Goal: Communication & Community: Answer question/provide support

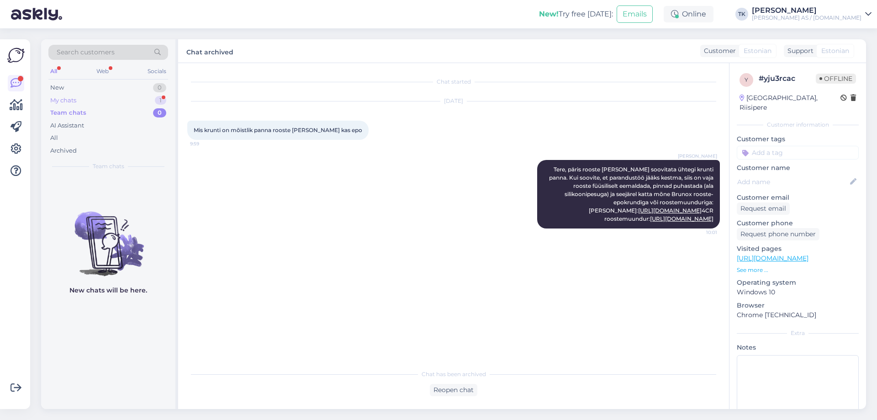
click at [77, 96] on div "My chats 1" at bounding box center [108, 100] width 120 height 13
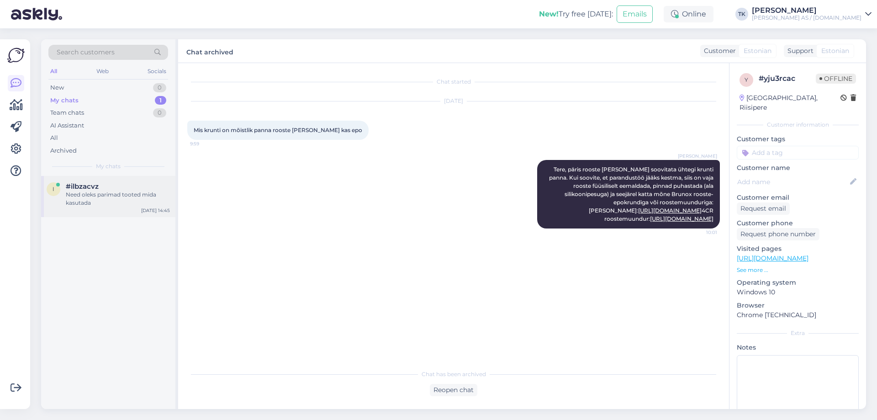
click at [108, 200] on div "Need oleks parimad tooted mida kasutada" at bounding box center [118, 198] width 104 height 16
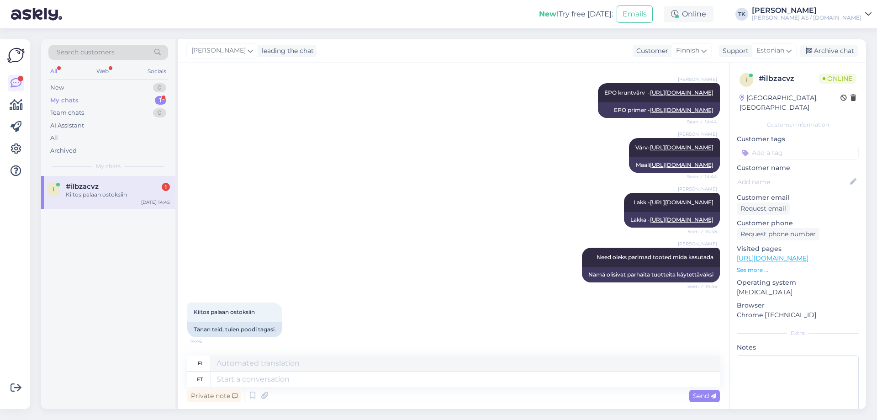
scroll to position [536, 0]
click at [233, 376] on textarea at bounding box center [465, 379] width 509 height 16
type textarea "Tänan"
type textarea "Kiitos"
type textarea "Tänan ja"
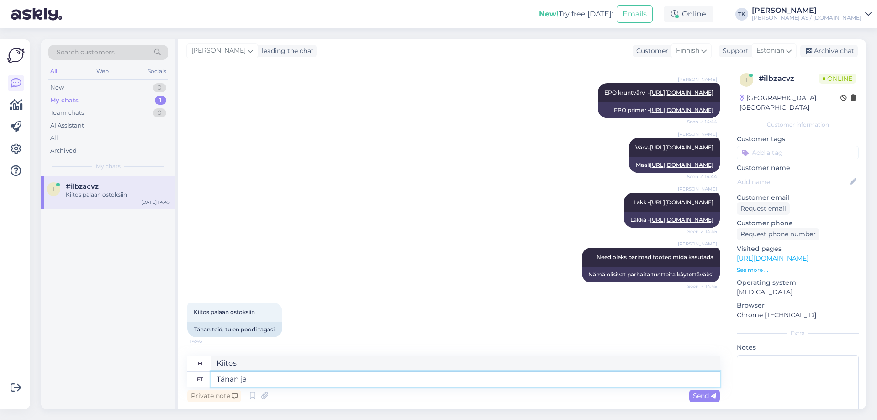
type textarea "Kiitos ja"
type textarea "Tänan ja ilusat"
type textarea "Kiitos ja mukavaa päivänjatkoa."
type textarea "Tänan ja ilusat päeva jätku"
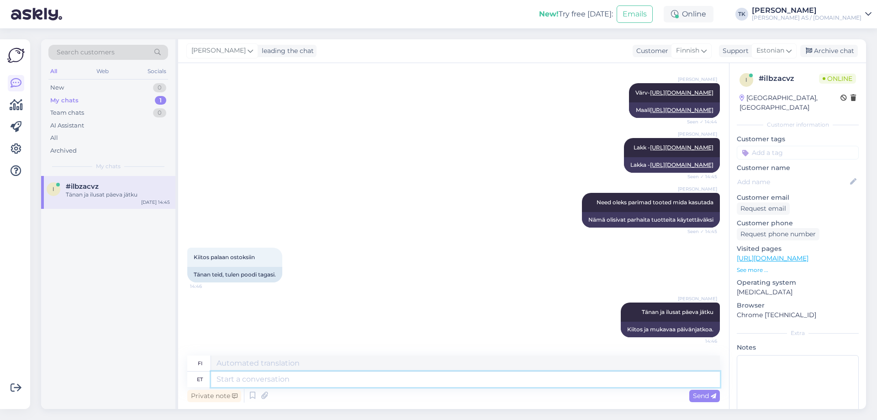
scroll to position [591, 0]
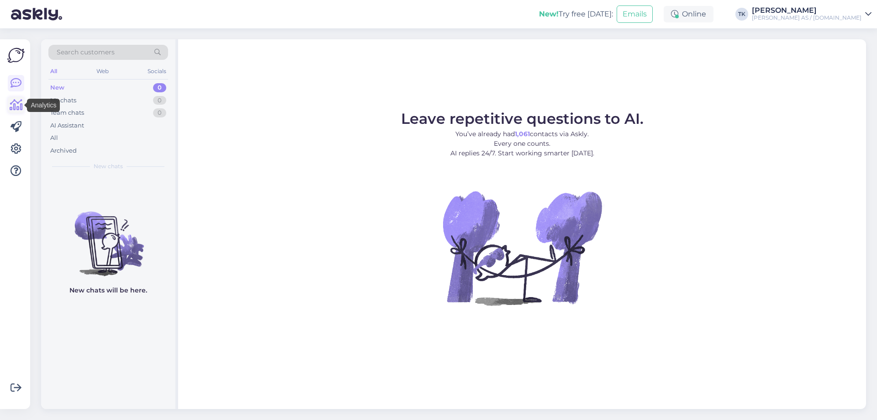
click at [16, 104] on icon at bounding box center [16, 105] width 13 height 11
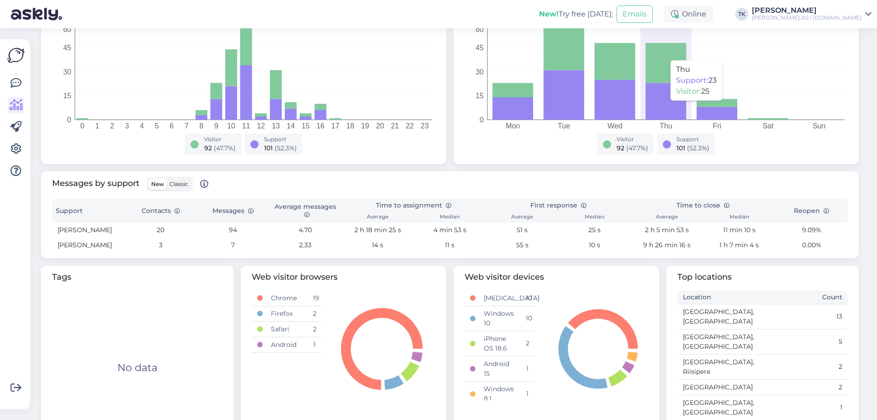
scroll to position [177, 0]
click at [178, 181] on span "Classic" at bounding box center [178, 183] width 19 height 7
click at [167, 178] on input "Classic" at bounding box center [167, 178] width 0 height 0
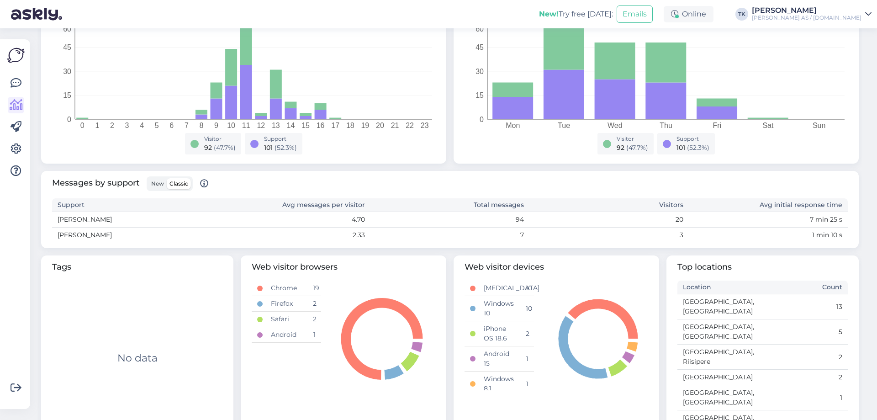
scroll to position [167, 0]
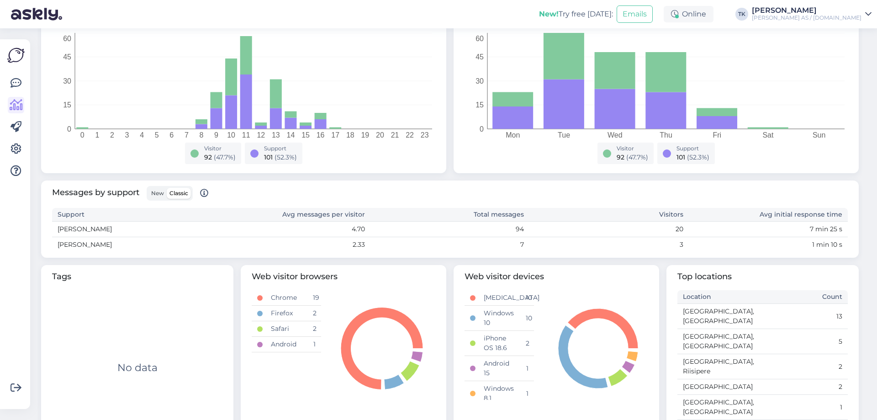
click at [158, 193] on span "New" at bounding box center [157, 193] width 13 height 7
click at [148, 188] on input "New" at bounding box center [148, 188] width 0 height 0
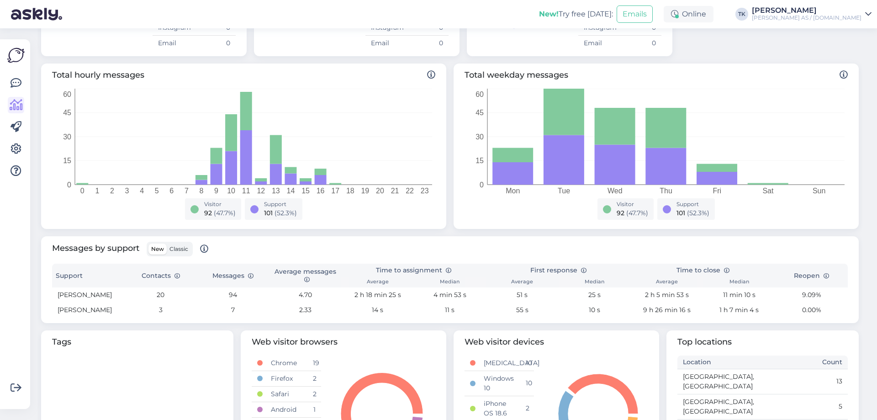
scroll to position [0, 0]
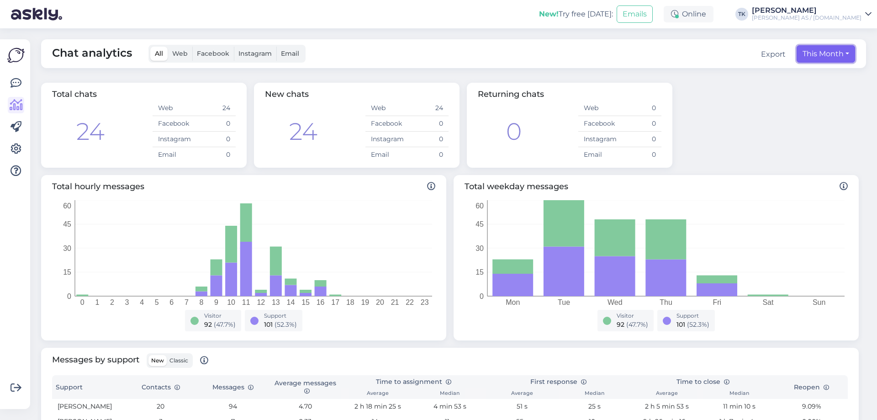
click at [840, 52] on button "This Month" at bounding box center [826, 53] width 58 height 17
select select "8"
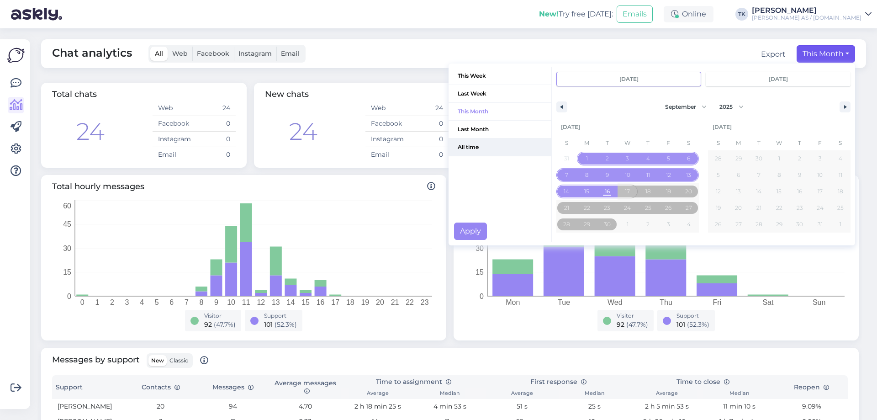
click at [459, 145] on span "All time" at bounding box center [500, 146] width 103 height 17
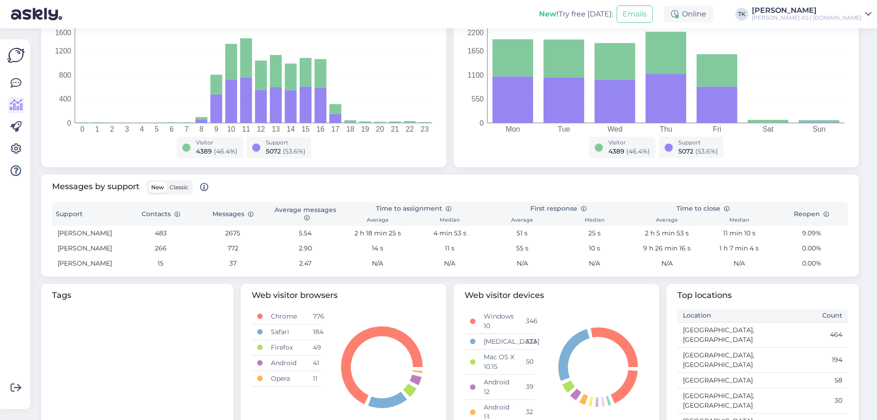
scroll to position [183, 0]
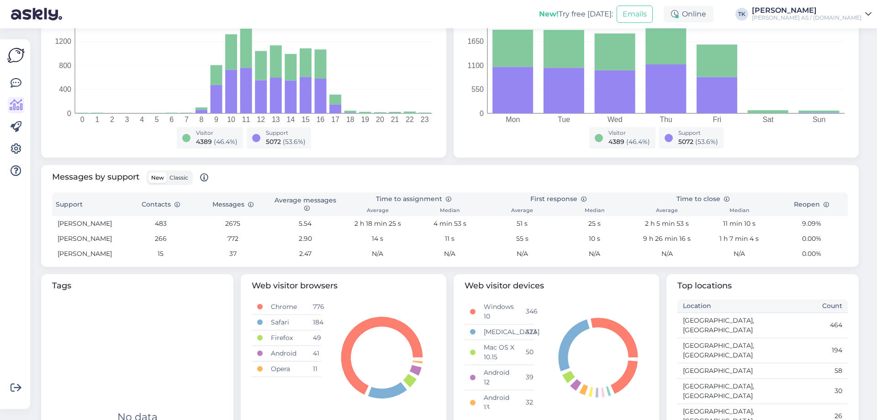
click at [178, 176] on span "Classic" at bounding box center [178, 177] width 19 height 7
click at [167, 172] on input "Classic" at bounding box center [167, 172] width 0 height 0
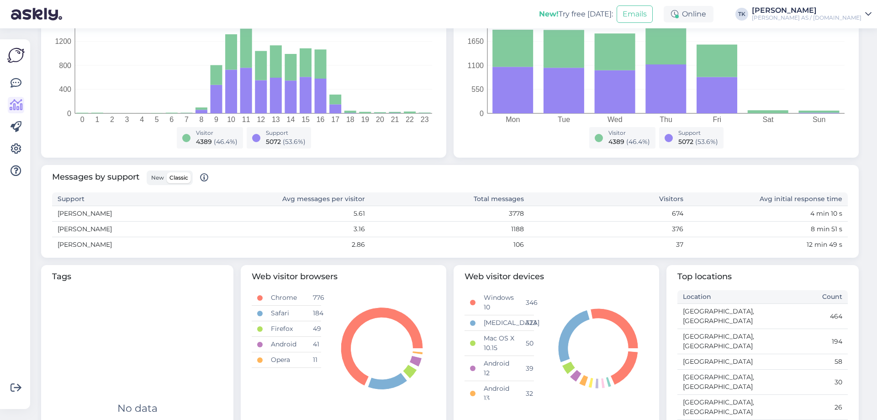
click at [157, 177] on span "New" at bounding box center [157, 177] width 13 height 7
click at [148, 172] on input "New" at bounding box center [148, 172] width 0 height 0
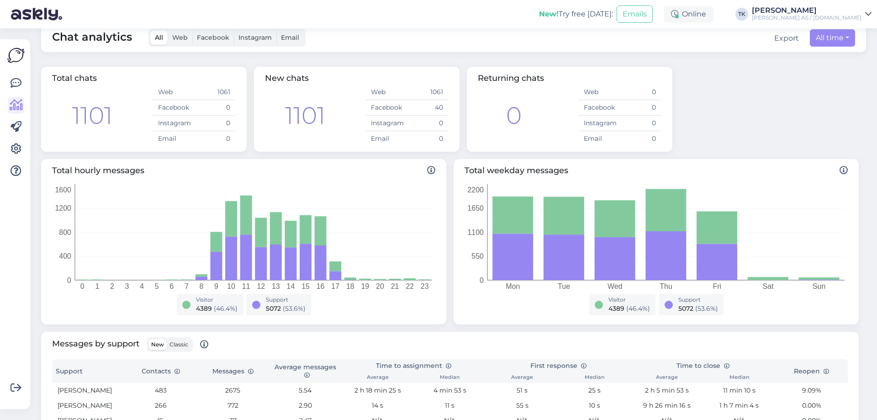
scroll to position [0, 0]
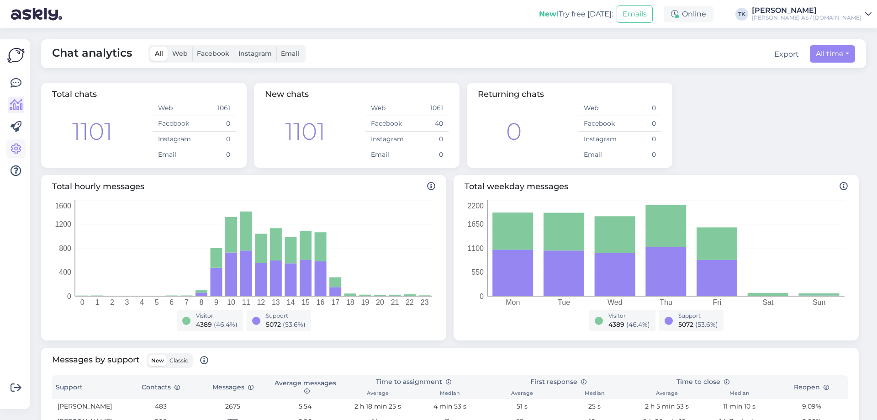
click at [16, 148] on icon at bounding box center [16, 148] width 11 height 11
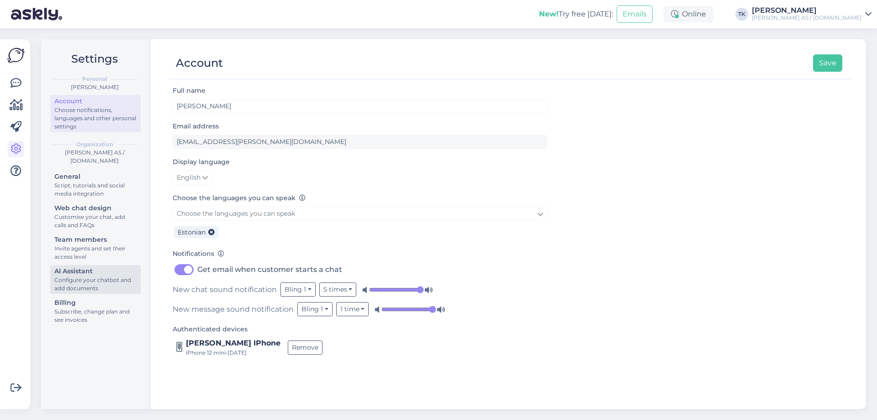
click at [65, 282] on div "Configure your chatbot and add documents" at bounding box center [95, 284] width 82 height 16
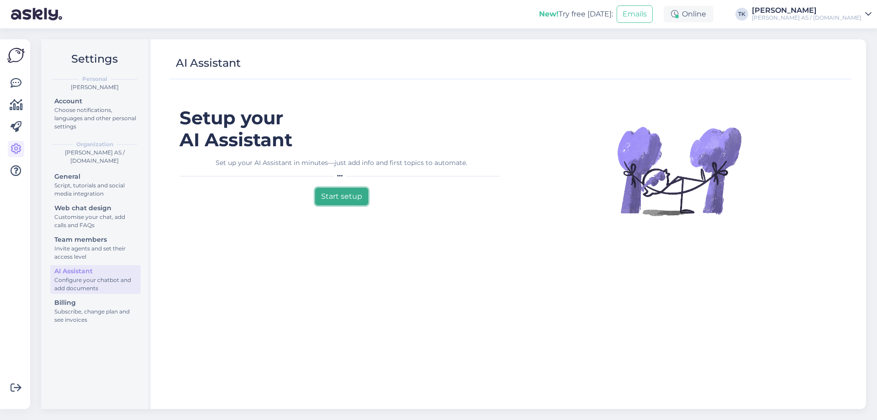
click at [348, 196] on button "Start setup" at bounding box center [341, 196] width 53 height 17
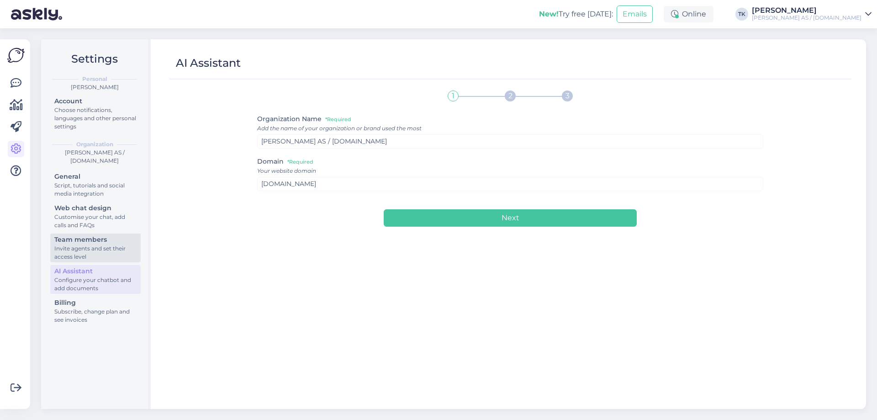
click at [93, 247] on div "Invite agents and set their access level" at bounding box center [95, 252] width 82 height 16
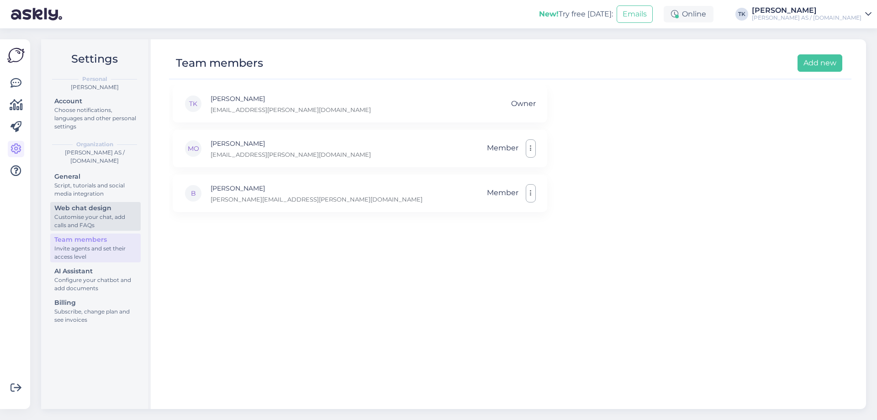
click at [82, 215] on div "Customise your chat, add calls and FAQs" at bounding box center [95, 221] width 82 height 16
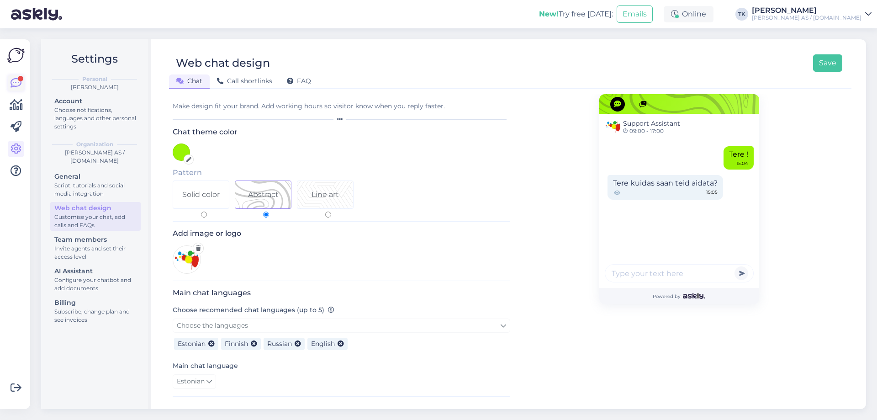
click at [16, 83] on icon at bounding box center [16, 83] width 11 height 11
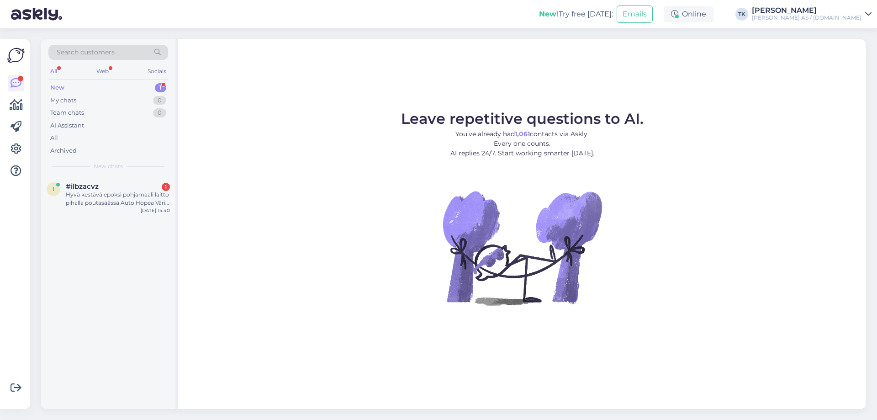
click at [63, 88] on div "New" at bounding box center [57, 87] width 14 height 9
click at [96, 203] on div "Hyvä kestävä epoksi pohjamaali laitto pihalla poutasäässä Auto Hopea Väri 199" at bounding box center [118, 198] width 104 height 16
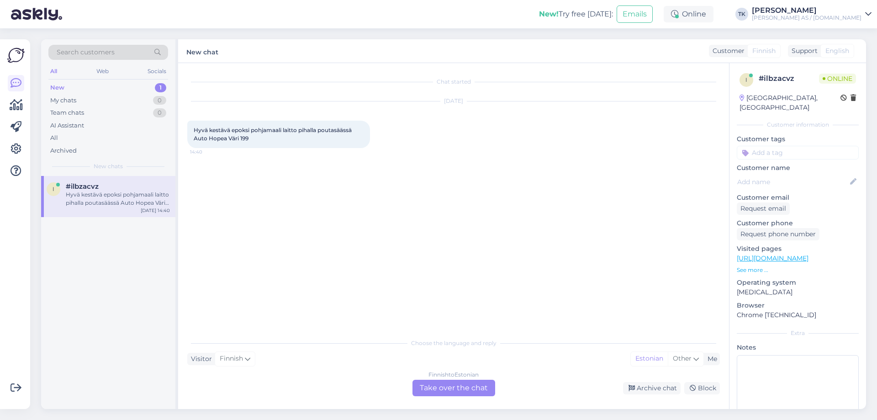
click at [456, 386] on div "Finnish to Estonian Take over the chat" at bounding box center [453, 388] width 83 height 16
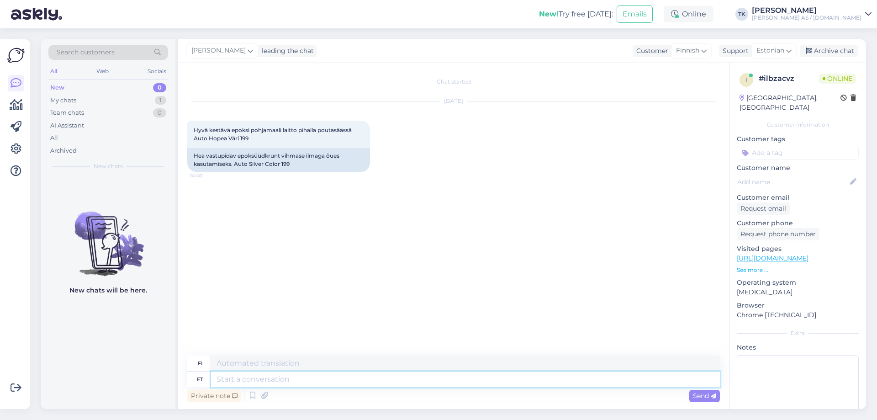
click at [230, 380] on textarea at bounding box center [465, 379] width 509 height 16
type textarea "Tere"
type textarea "Hei"
type textarea "Tere Vih"
type textarea "Hei Viha"
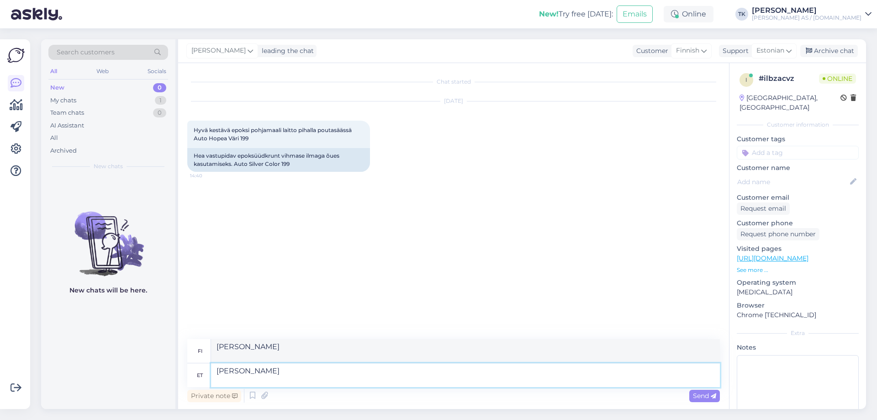
type textarea "Tere Vihmase"
type textarea "Hei Vihmas"
type textarea "Tere Vihmase"
type textarea "Hei Sateinen"
type textarea "Tere Vihmase või"
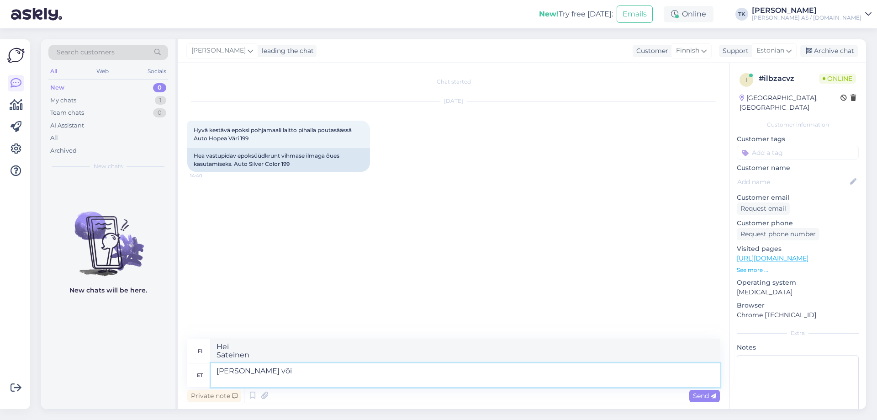
type textarea "Hei Sateinen tai"
type textarea "Tere Vihmase või niiskele"
type textarea "Hei Sateiselle tai kostealle säälle"
type textarea "Tere Vihmase või"
type textarea "Hei Sateinen tai"
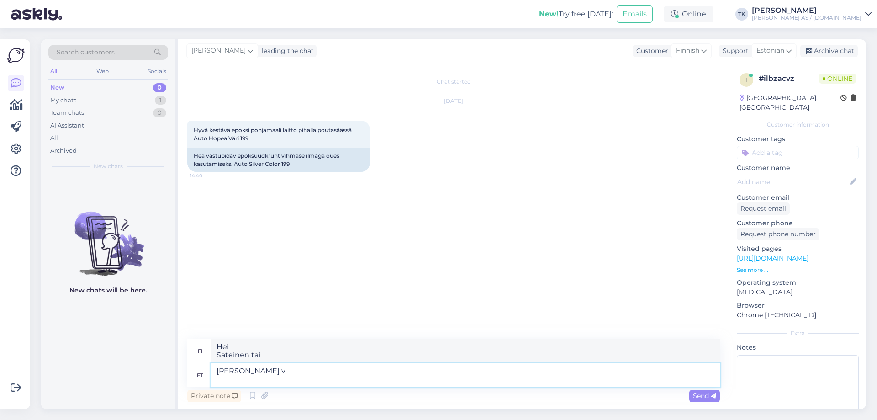
type textarea "Tere Vihmase"
type textarea "Hei Vihmas"
type textarea "Tere Vihmase ilmaga"
type textarea "Hei Sateinen sää"
type textarea "Tere Vihmase ilmaga või"
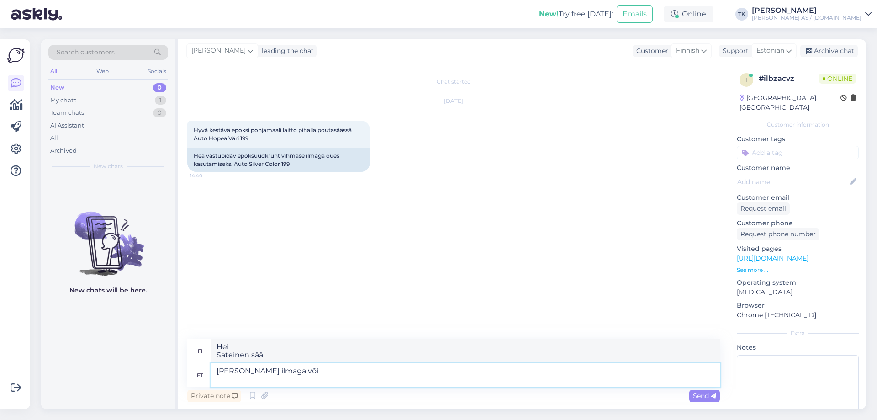
type textarea "Hei Sateisella säällä tai"
type textarea "Tere Vihmase ilmaga või märjale"
type textarea "Hei Sateisella tai märällä säällä"
type textarea "Tere Vihmase ilmaga või märjale pinnale e"
type textarea "Hei Sateisella säällä tai märillä pinnoilla"
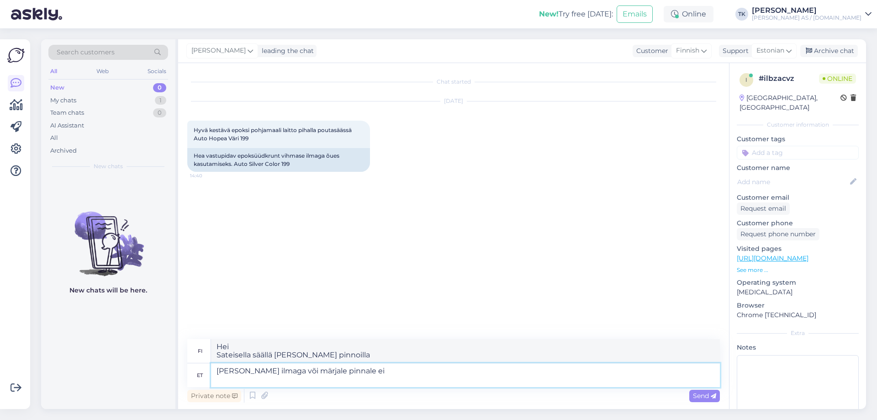
type textarea "Tere Vihmase ilmaga või märjale pinnale ei"
type textarea "Hei Ei sovellu sateiselle säälle tai märille pinnoille"
type textarea "Tere Vihmase ilmaga või märjale pinnale ei soovita"
type textarea "Hei Ei suositella sateiselle säälle tai märille pinnoille"
type textarea "Tere Vihmase ilmaga või märjale pinnale ei soovita kanda"
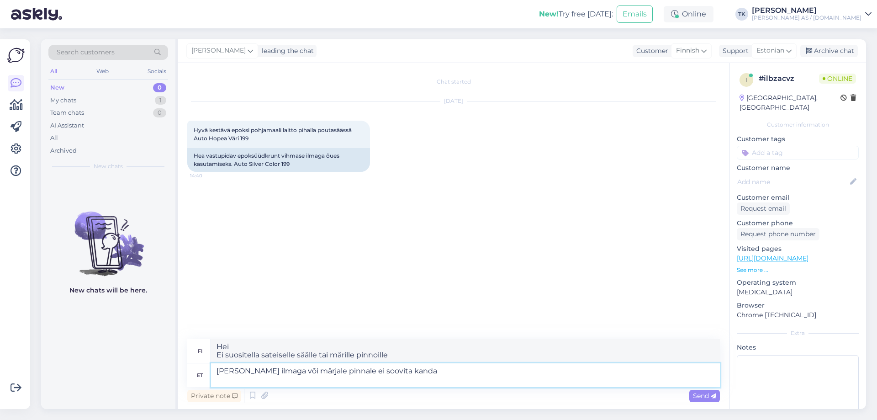
type textarea "Hei Ei suositella käytettäväksi sateisella säällä tai märillä pinnoilla"
type textarea "Tere Vihmase ilmaga või märjale pinnale ei soovita kanda ühtegi"
type textarea "Hei Ei ole suositeltavaa käyttää sitä sateisella säällä tai märillä pinnoilla."
type textarea "Tere Vihmase ilmaga või märjale pinnale ei soovita kanda ühtegi"
type textarea "Hei Ei ole suositeltavaa käyttää mitään sateisella säällä tai märillä pinnoilla."
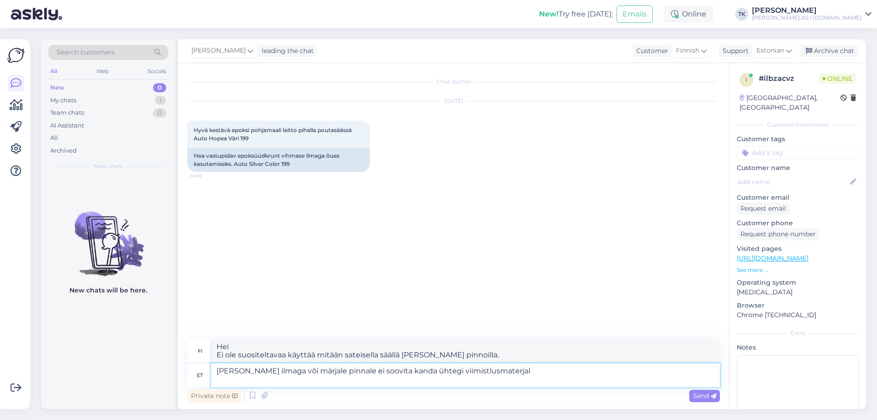
type textarea "Tere Vihmase ilmaga või märjale pinnale ei soovita kanda ühtegi viimistlusmater…"
type textarea "Hei Viimeistelymateriaalien levittämistä sateisella säällä tai märälle pinnalle…"
type textarea "Tere Vihmase ilmaga või märjale pinnale ei soovita kanda ühtegi viimistlusmater…"
type textarea "Hei Viimeistelymateriaalien levittämistä sateisella säällä tai märälle pinnalle…"
type textarea "Tere Vihmase ilmaga või märjale pinnale ei soovita kanda ühtegi viimistlusmater…"
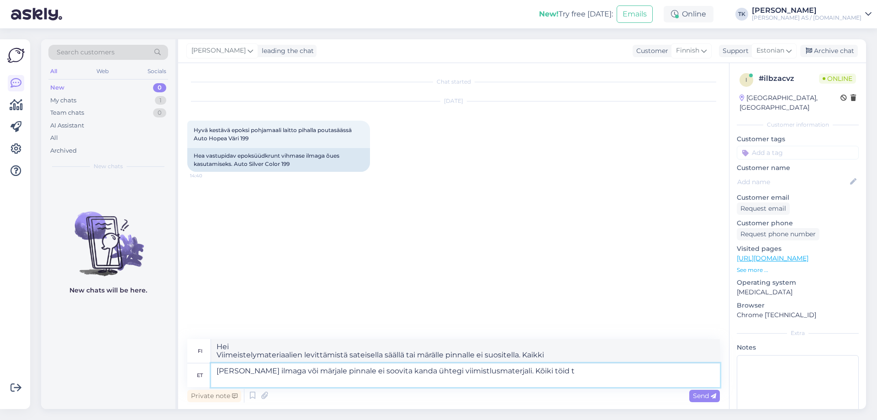
type textarea "Hei Viimeistelymateriaalien levittämistä sateisella säällä tai märälle pinnalle…"
type textarea "Tere Vihmase ilmaga või märjale pinnale ei soovita kanda ühtegi viimistlusmater…"
type textarea "Hei Viimeistelymateriaalien levittämistä sateisella säällä tai märälle pinnalle…"
type textarea "Tere Vihmase ilmaga või märjale pinnale ei soovita kanda ühtegi viimistlusmater…"
type textarea "Hei Viimeistelymateriaalien levittämistä sateisella säällä tai märälle pinnalle…"
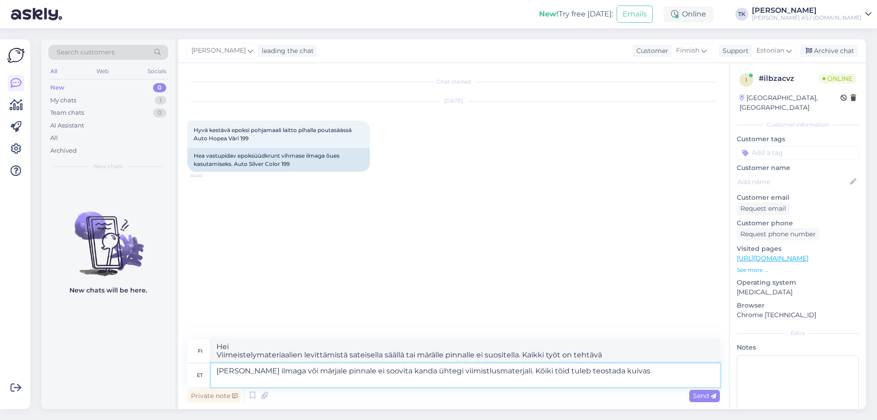
type textarea "Tere Vihmase ilmaga või märjale pinnale ei soovita kanda ühtegi viimistlusmater…"
type textarea "Hei Viimeistelymateriaalien levittämistä sateisella säällä tai märälle pinnalle…"
type textarea "Tere Vihmase ilmaga või märjale pinnale ei soovita kanda ühtegi viimistlusmater…"
type textarea "Hei Viimeistelymateriaalien levittämistä sateisella säällä tai märälle pinnalle…"
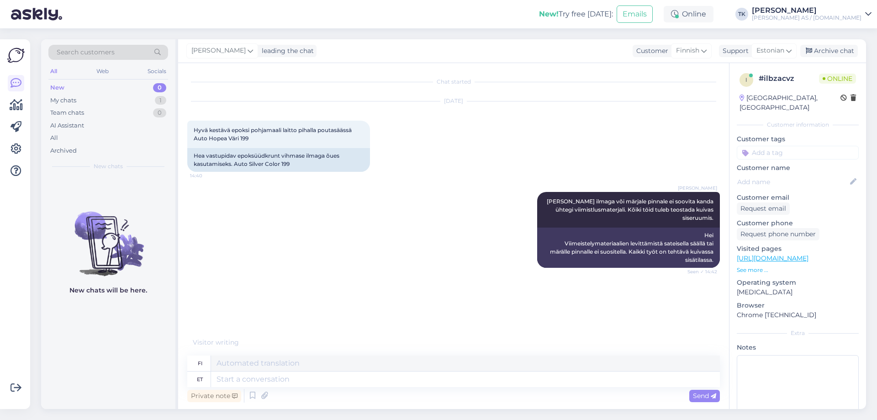
click at [403, 57] on div "Tõnis Kask leading the chat Customer Finnish Support Estonian Archive chat" at bounding box center [522, 51] width 688 height 24
click at [240, 381] on textarea at bounding box center [465, 379] width 509 height 16
type textarea "Kas"
type textarea "On"
type textarea "Kas auto m"
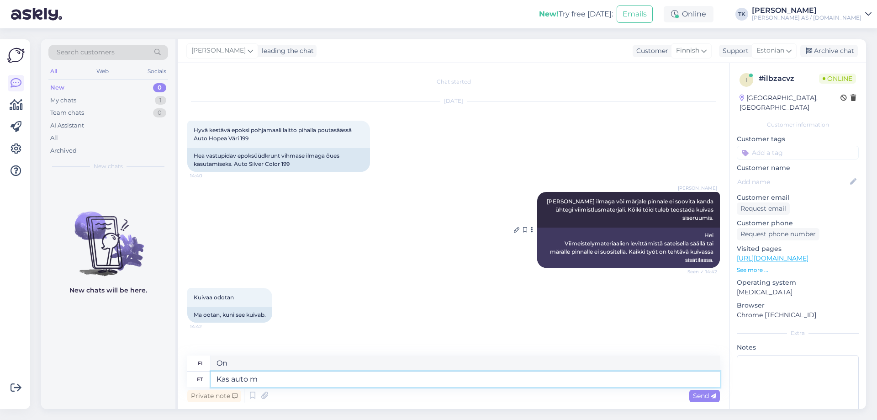
type textarea "Onko auto"
type textarea "Kas auto mu"
type textarea "Onko auto minun?"
type textarea "Ka"
type textarea "On"
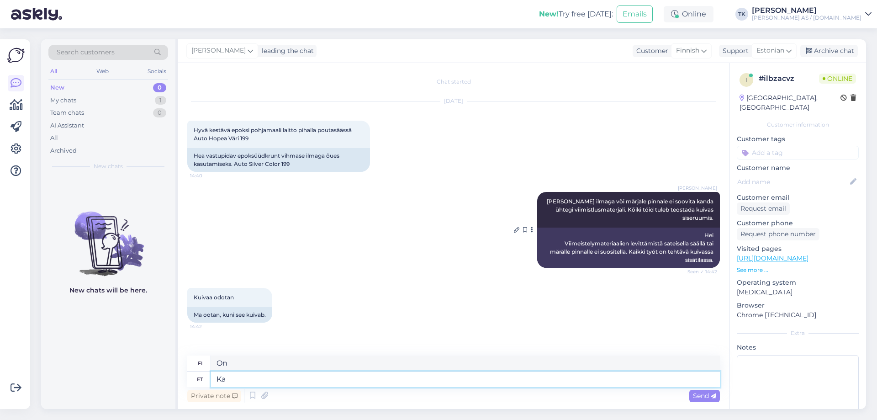
type textarea "K"
type textarea "Kas a"
type textarea "On"
type textarea "Kas auto"
type textarea "Onko auto"
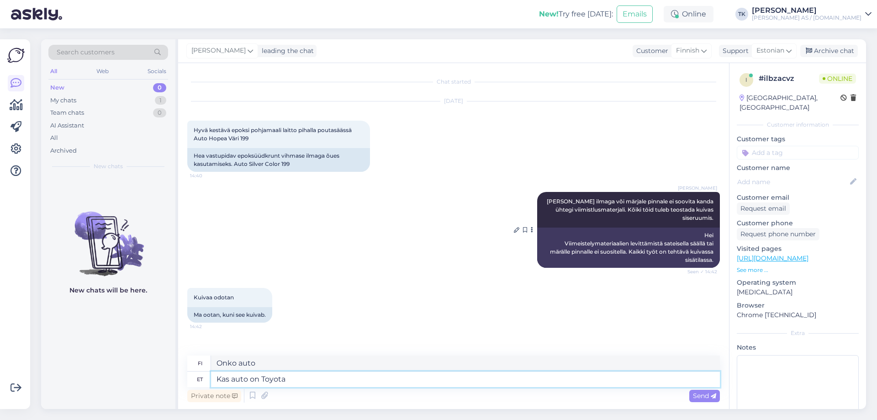
type textarea "Kas auto on Toyota?"
type textarea "Onko auto Toyota?"
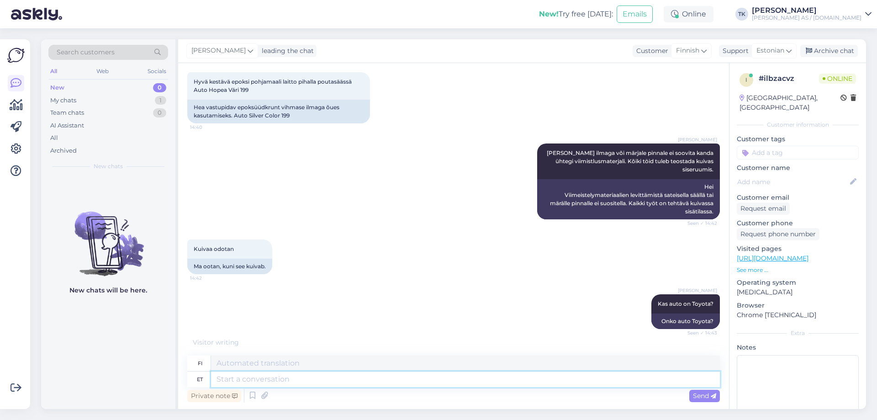
scroll to position [103, 0]
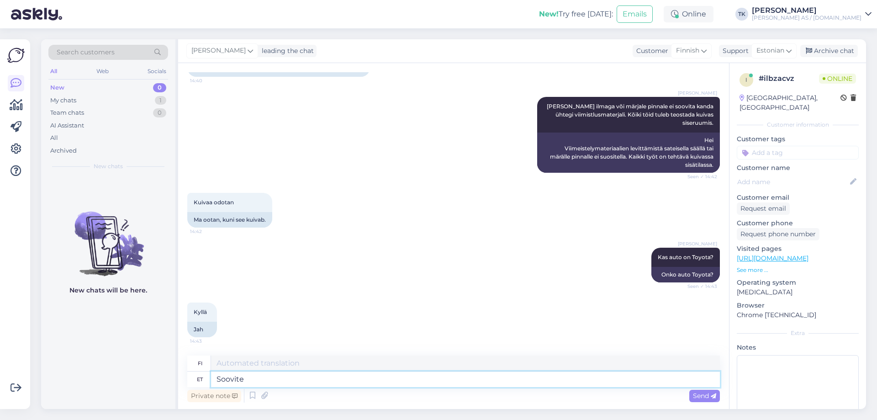
type textarea "Soovite"
type textarea "Toiveesi"
type textarea "Soovite aerosoolis t"
type textarea "Haluat aerosolia"
type textarea "Soovite aerosoolis tooteid?"
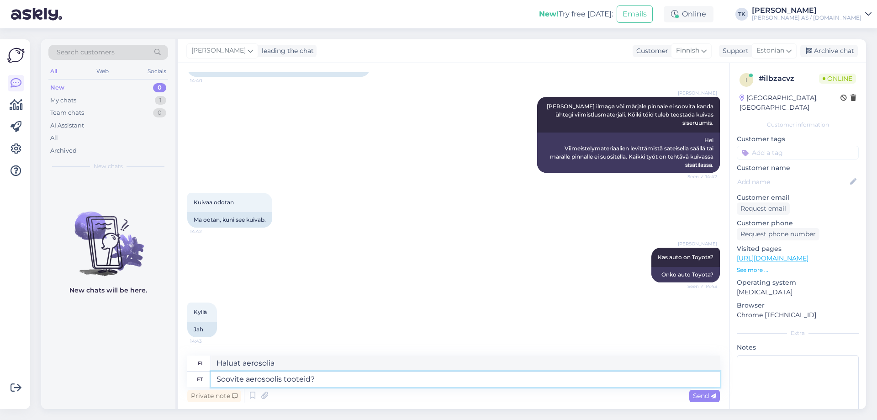
type textarea "Haluatko aerosolituotteita?"
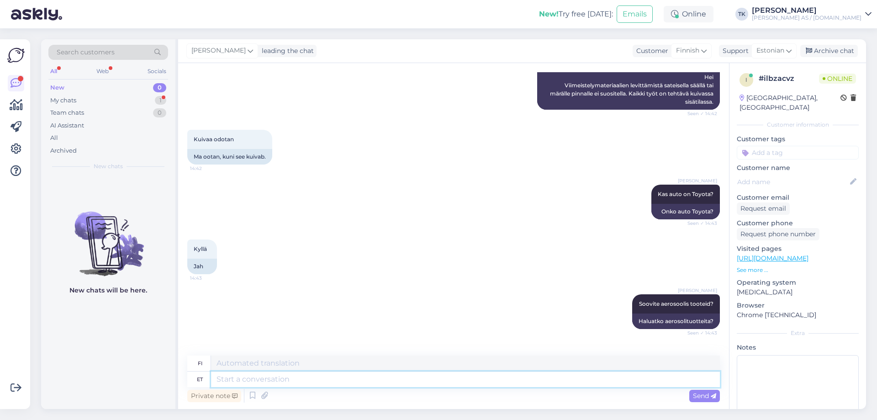
scroll to position [213, 0]
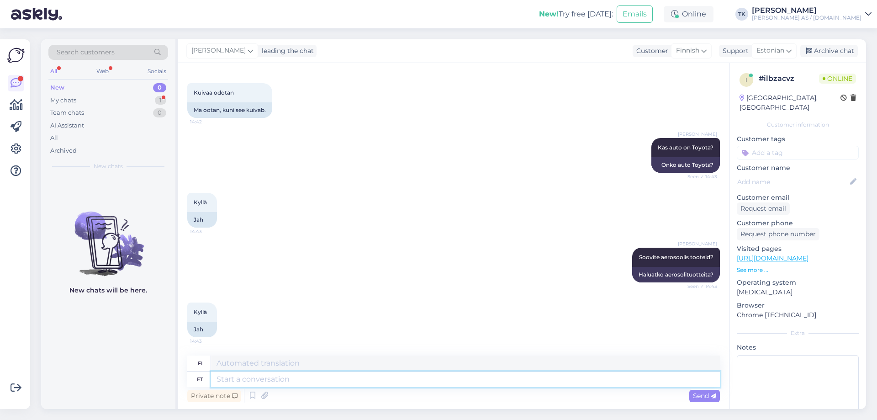
click at [247, 384] on textarea at bounding box center [465, 379] width 509 height 16
type textarea "EPO"
type textarea "EPO kruntvärv"
type textarea "EPO-pohjuste"
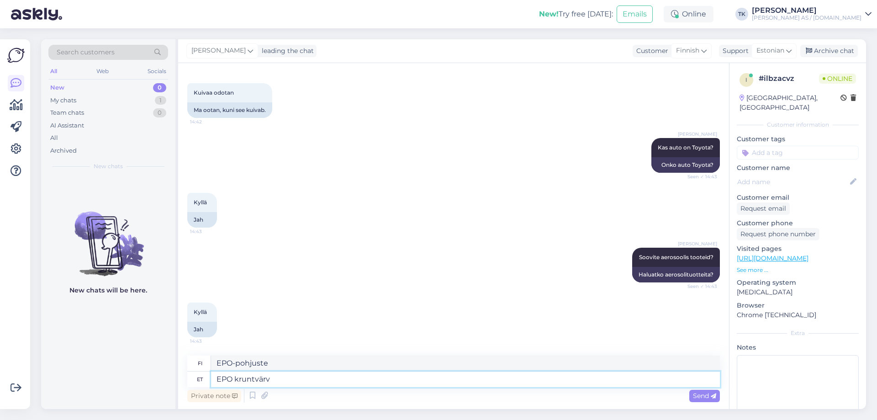
type textarea "EPO kruntvärv -"
type textarea "EPO-pohjuste -"
type textarea "EPO kruntvärv -"
drag, startPoint x: 266, startPoint y: 363, endPoint x: 251, endPoint y: 361, distance: 15.2
click at [251, 361] on textarea "EPO-pohjuste -" at bounding box center [465, 363] width 509 height 16
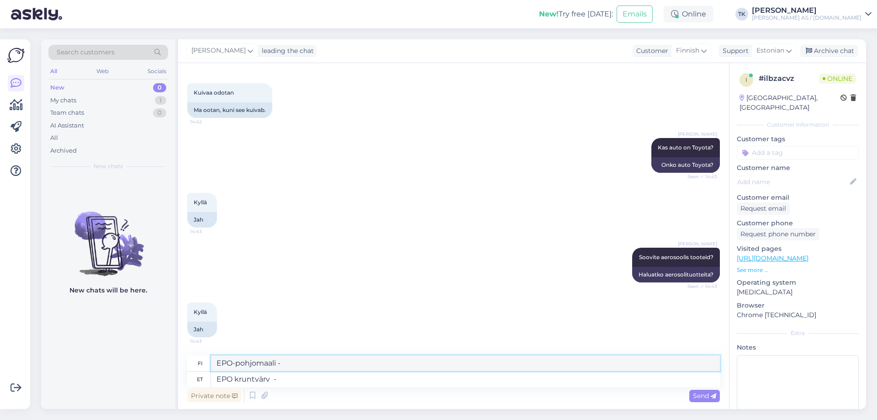
type textarea "EPO-pohjomaali -"
click at [298, 380] on textarea "EPO kruntvärv -" at bounding box center [465, 379] width 509 height 16
type textarea "EPO kruntvärv -"
type textarea "EPO-pohjuste -"
paste textarea "[URL][DOMAIN_NAME]"
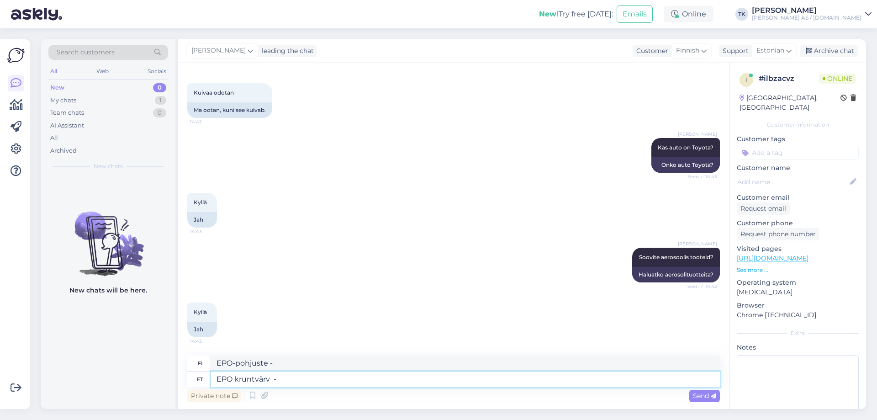
type textarea "EPO kruntvärv - https://www.automaalit.eu/2k-epoksi-pohjamaali-spray-beige-400m…"
type textarea "EPO primer - https://www.automaalit.eu/2k-epoksi-pohjamaali-spray-beige-400ml&k…"
type textarea "EPO kruntvärv - https://www.automaalit.eu/2k-epoksi-pohjamaali-spray-beige-400m…"
click at [702, 395] on span "Send" at bounding box center [704, 395] width 23 height 8
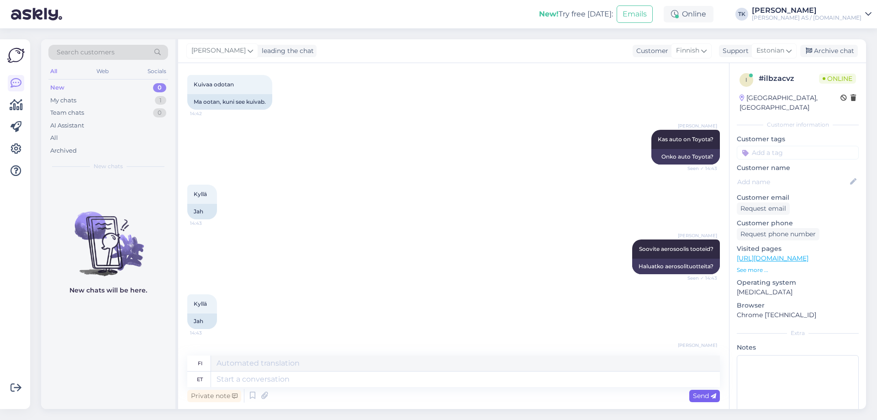
scroll to position [284, 0]
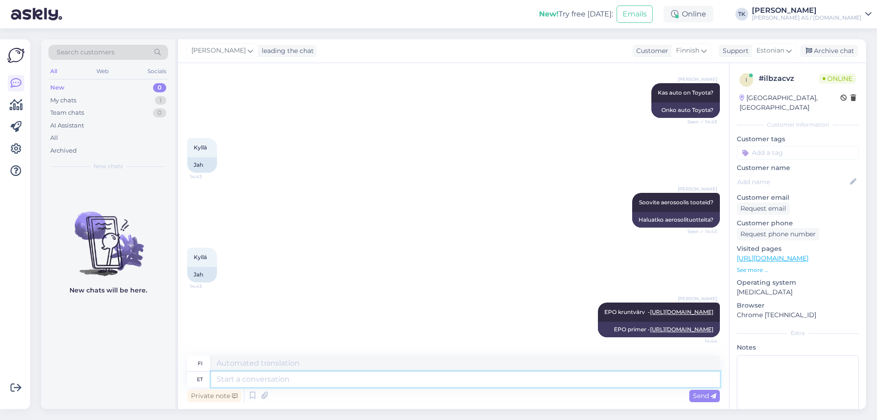
click at [227, 378] on textarea at bounding box center [465, 379] width 509 height 16
type textarea "Värv"
type textarea "Väri"
type textarea "Värv-"
type textarea "Väri-"
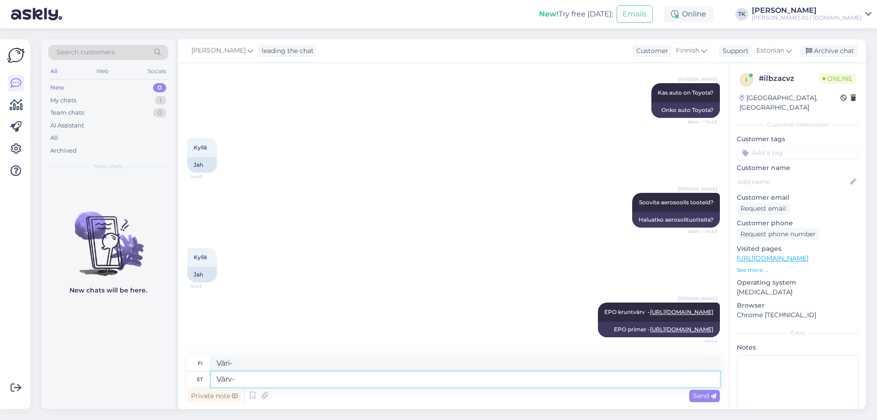
paste textarea "[URL][DOMAIN_NAME]"
type textarea "Värv- https://www.automaalit.eu/spraymaali-1k-400-ml&kat=181"
type textarea "Maali https://www.automaalit.eu/spraymaali-1k-400-ml&kat=181"
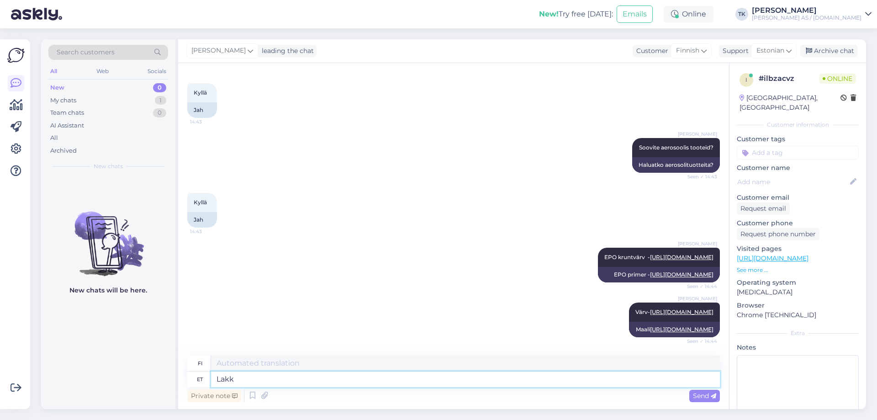
type textarea "Lakk"
type textarea "Lakka"
type textarea "Lakk -"
type textarea "Lakka -"
paste textarea "[URL][DOMAIN_NAME]"
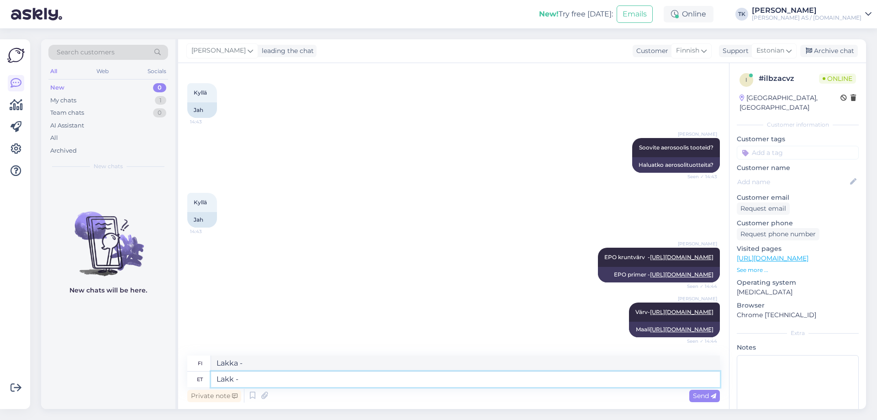
type textarea "Lakk - https://www.automaalit.eu/2k-spraylakka-colormatic-(200ml;-500ml)&kat=108"
type textarea "Lakka - https://www.automaalit.eu/2k-spraylakka-colormatic-(200ml;-500ml)&kat=1…"
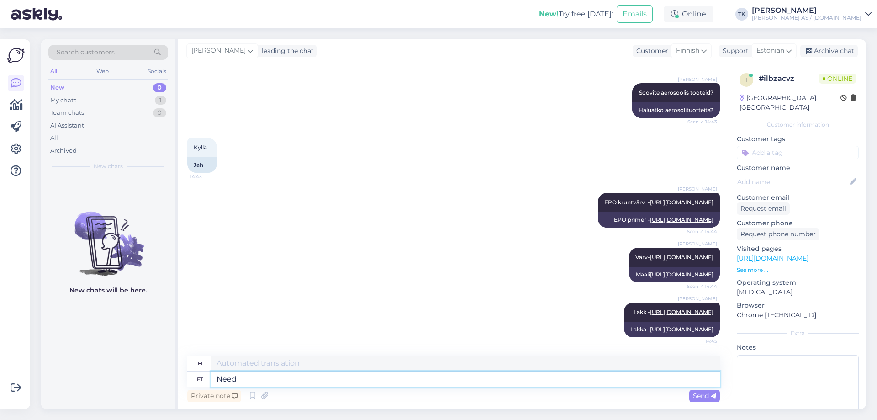
type textarea "Need"
type textarea "Nämä"
type textarea "Need oleks p"
type textarea "Nämä olisivat"
type textarea "Need oleks parimad"
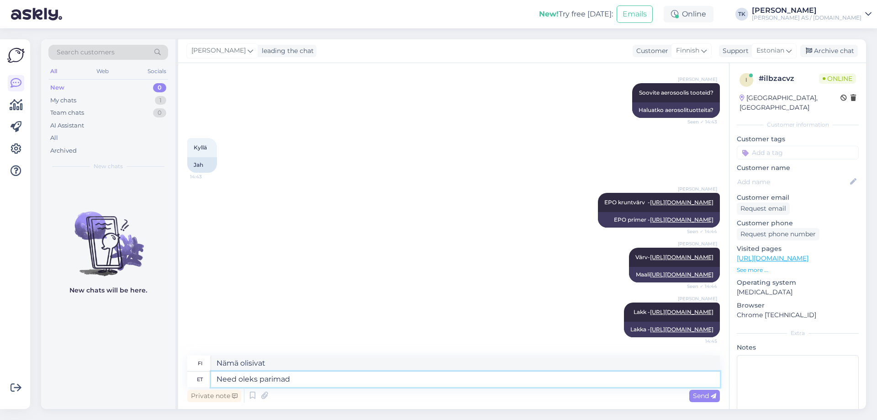
type textarea "Nämä olisivat parhaita."
type textarea "Need oleks parimad tooted"
type textarea "Nämä olisivat parhaat tuotteet"
type textarea "Need oleks parimad tooted mida kasutada"
type textarea "Nämä olisivat parhaita tuotteita käytettäväksi"
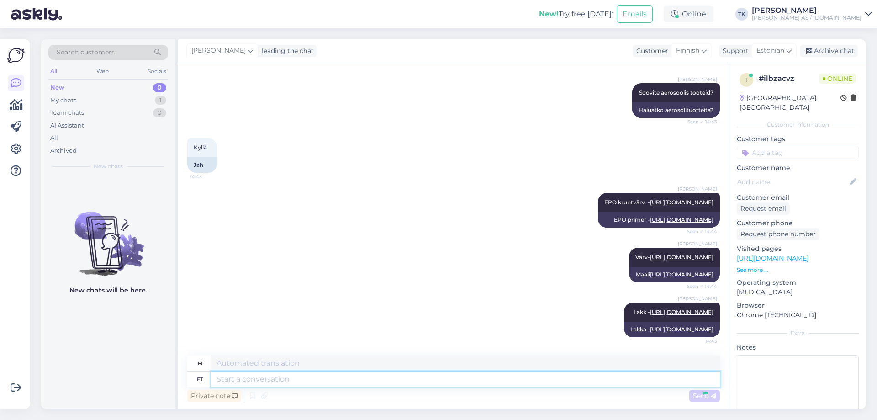
scroll to position [481, 0]
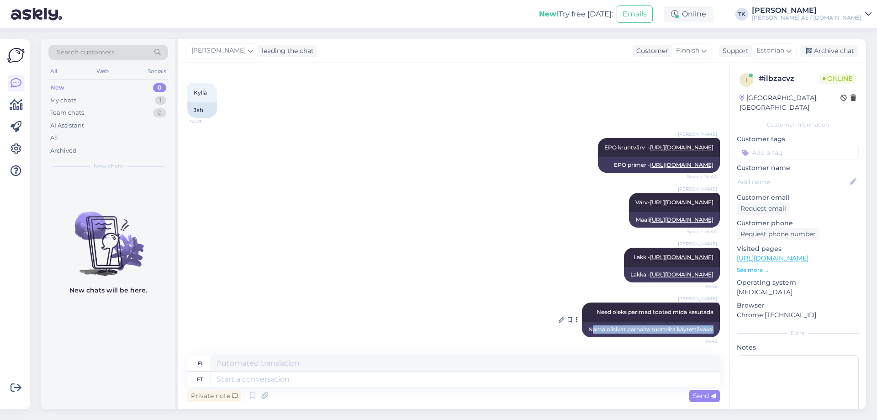
drag, startPoint x: 583, startPoint y: 328, endPoint x: 708, endPoint y: 328, distance: 124.2
click at [708, 328] on div "Nämä olisivat parhaita tuotteita käytettäväksi" at bounding box center [651, 330] width 138 height 16
click at [635, 327] on div "Nämä olisivat parhaita tuotteita käytettäväksi" at bounding box center [651, 330] width 138 height 16
drag, startPoint x: 584, startPoint y: 327, endPoint x: 708, endPoint y: 329, distance: 123.8
click at [708, 329] on div "Nämä olisivat parhaita tuotteita käytettäväksi" at bounding box center [651, 330] width 138 height 16
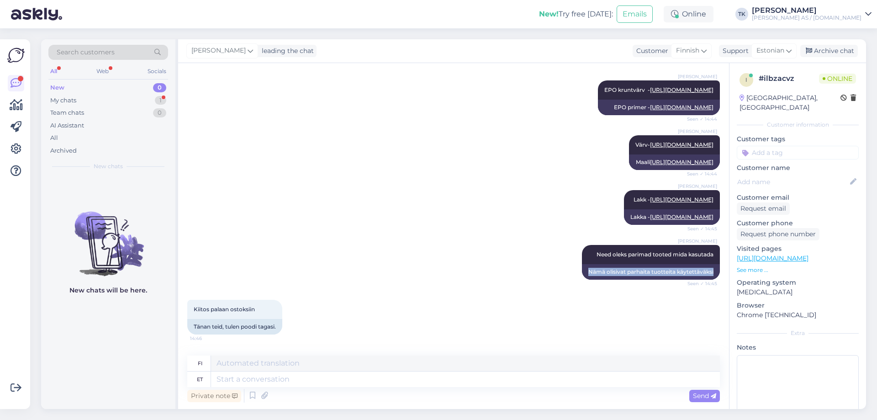
scroll to position [591, 0]
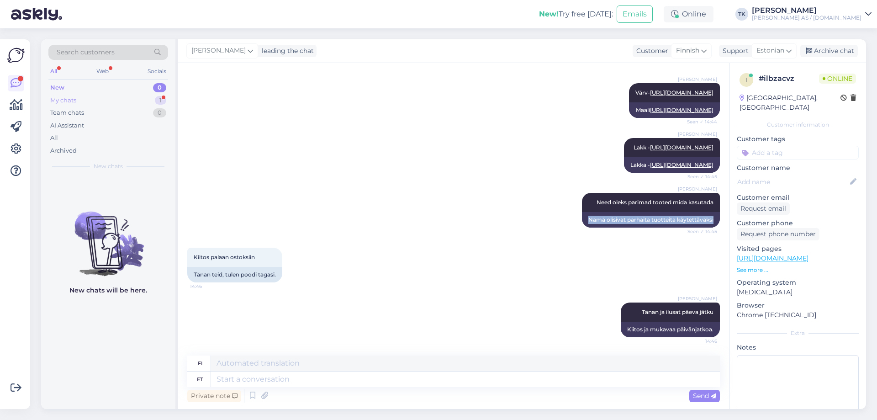
click at [90, 98] on div "My chats 1" at bounding box center [108, 100] width 120 height 13
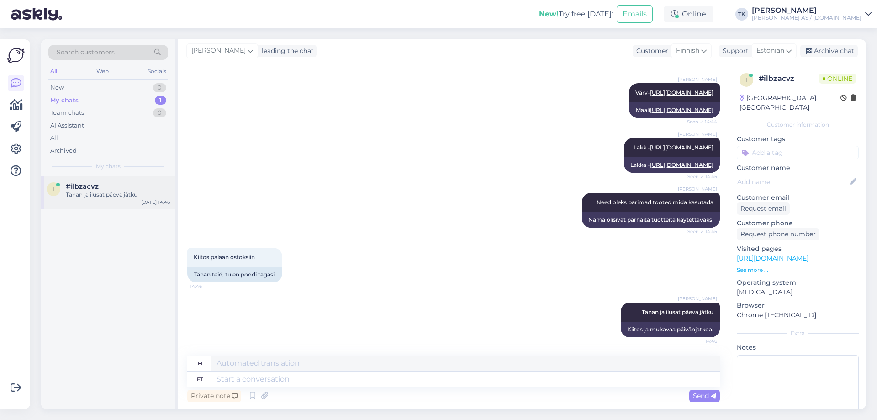
click at [114, 193] on div "Tänan ja ilusat päeva jätku" at bounding box center [118, 194] width 104 height 8
click at [761, 266] on p "See more ..." at bounding box center [798, 270] width 122 height 8
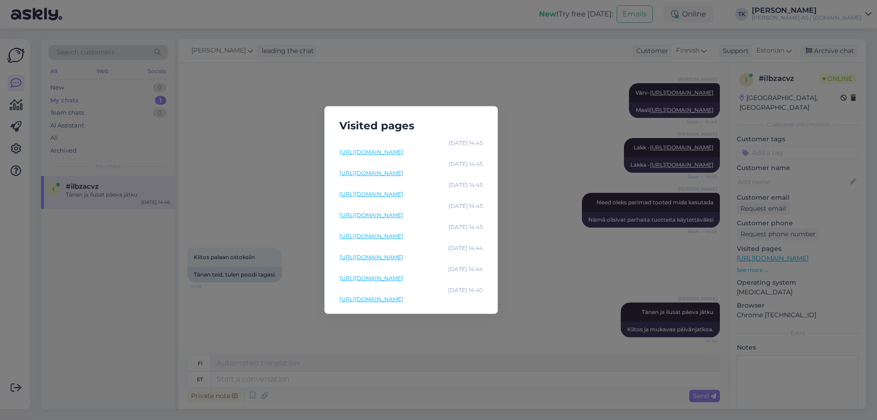
click at [392, 74] on div "Visited pages Sep 16 14:45 https://www.automaalit.eu/2k-spraylakka-colormatic-(…" at bounding box center [438, 210] width 877 height 420
